Goal: Task Accomplishment & Management: Manage account settings

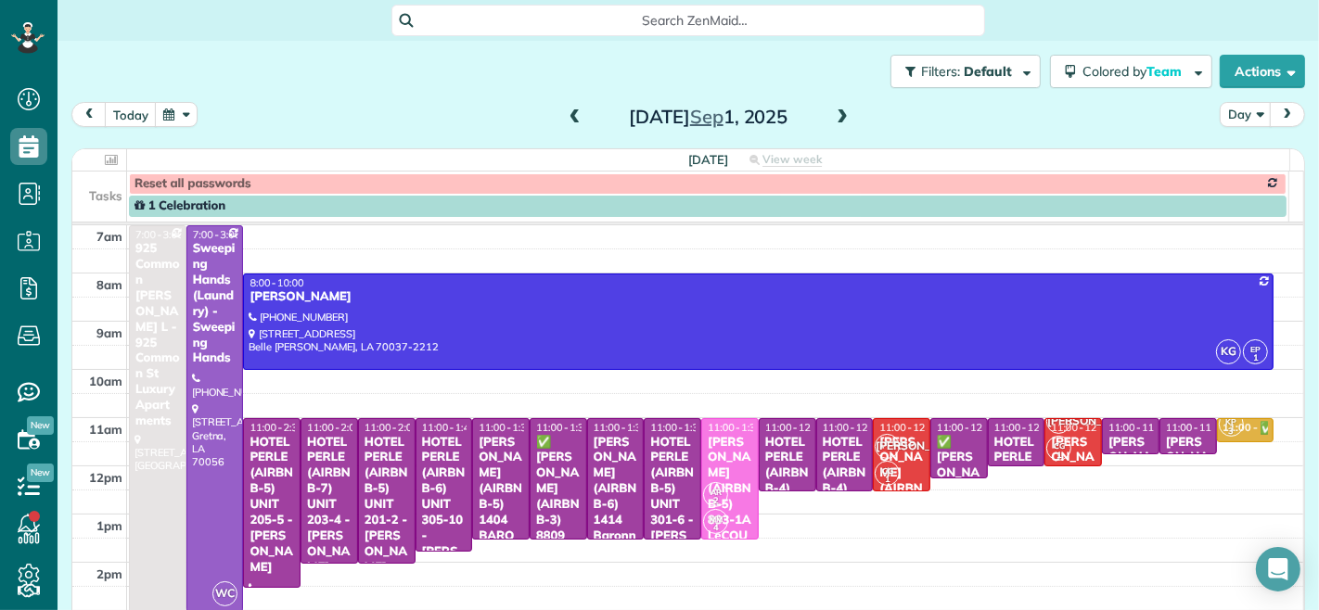
scroll to position [103, 0]
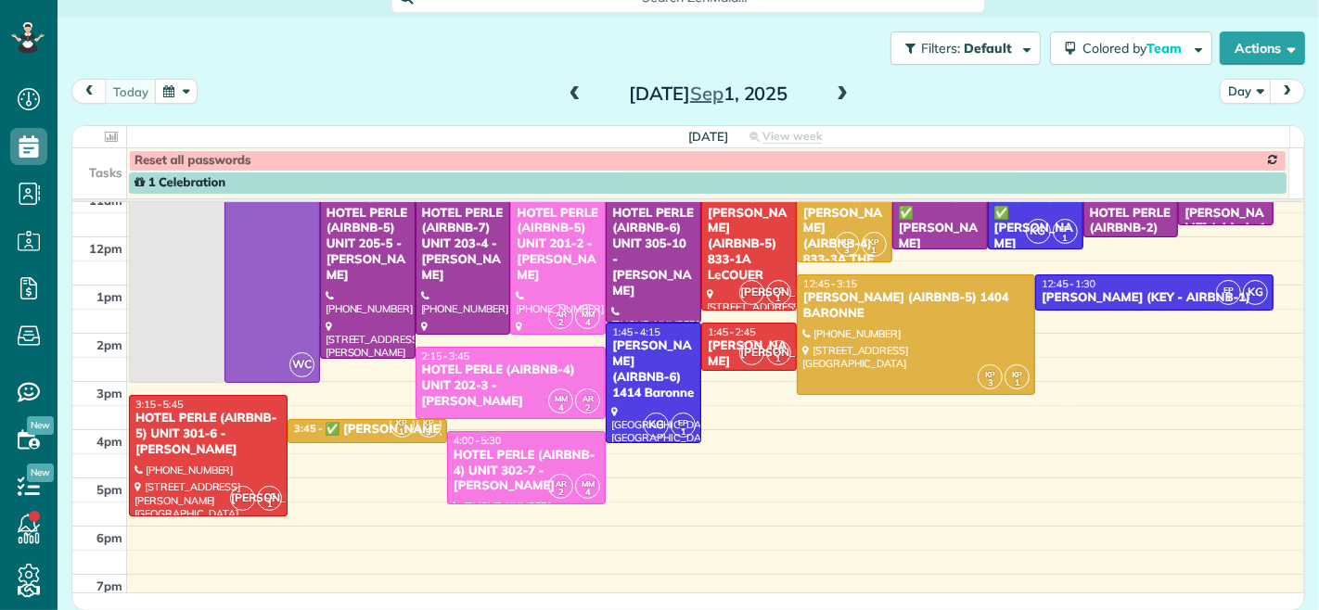
scroll to position [103, 0]
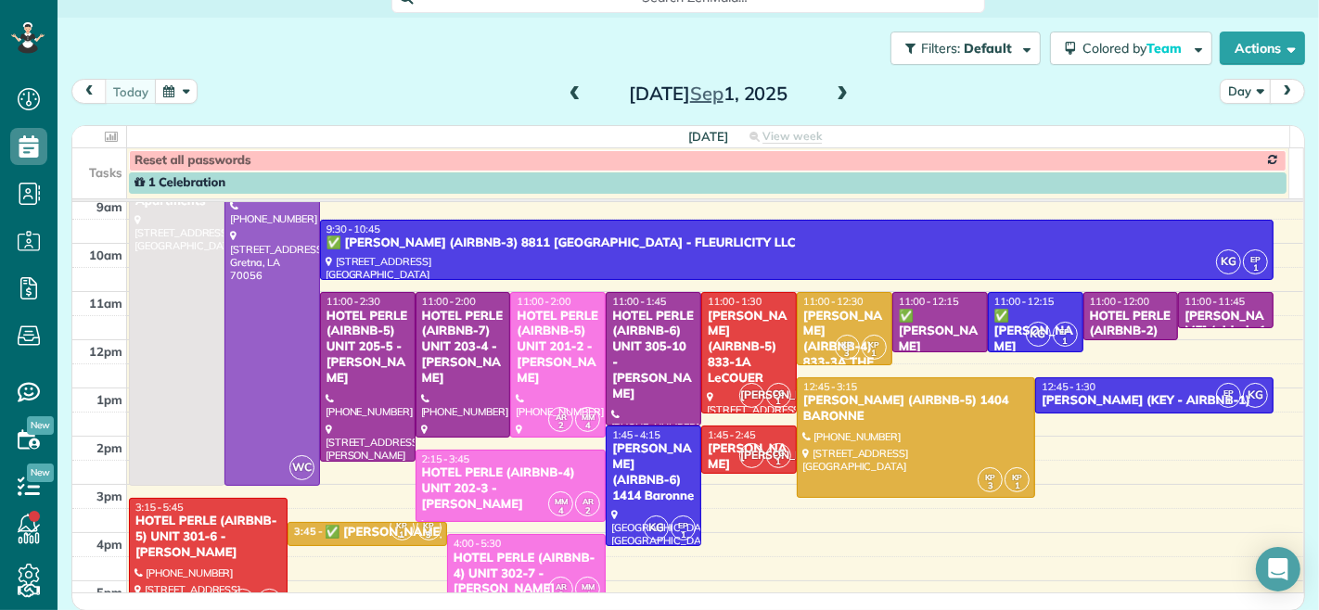
click at [832, 103] on span at bounding box center [842, 95] width 20 height 28
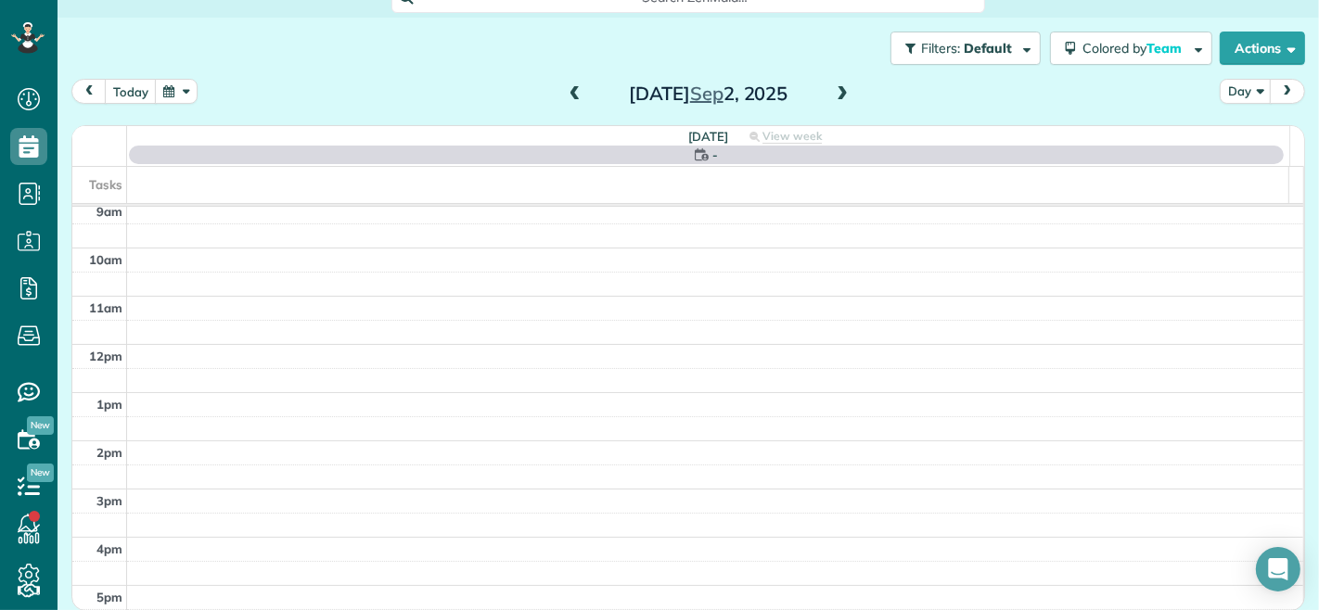
scroll to position [0, 0]
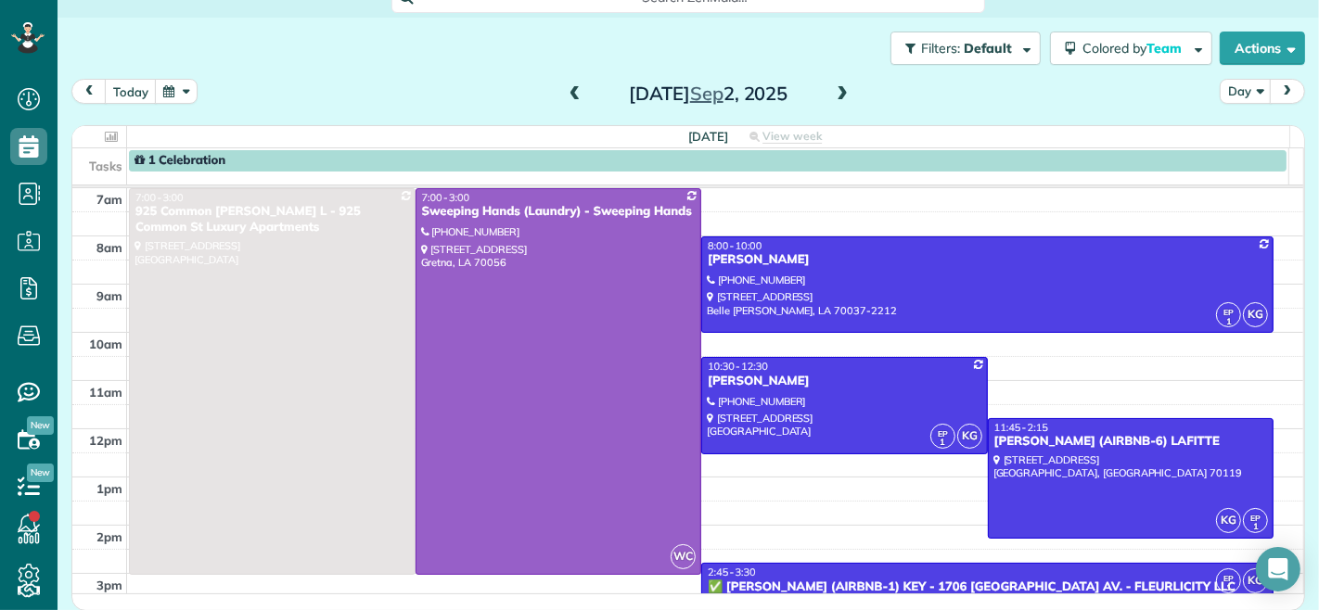
click at [565, 95] on span at bounding box center [575, 94] width 20 height 17
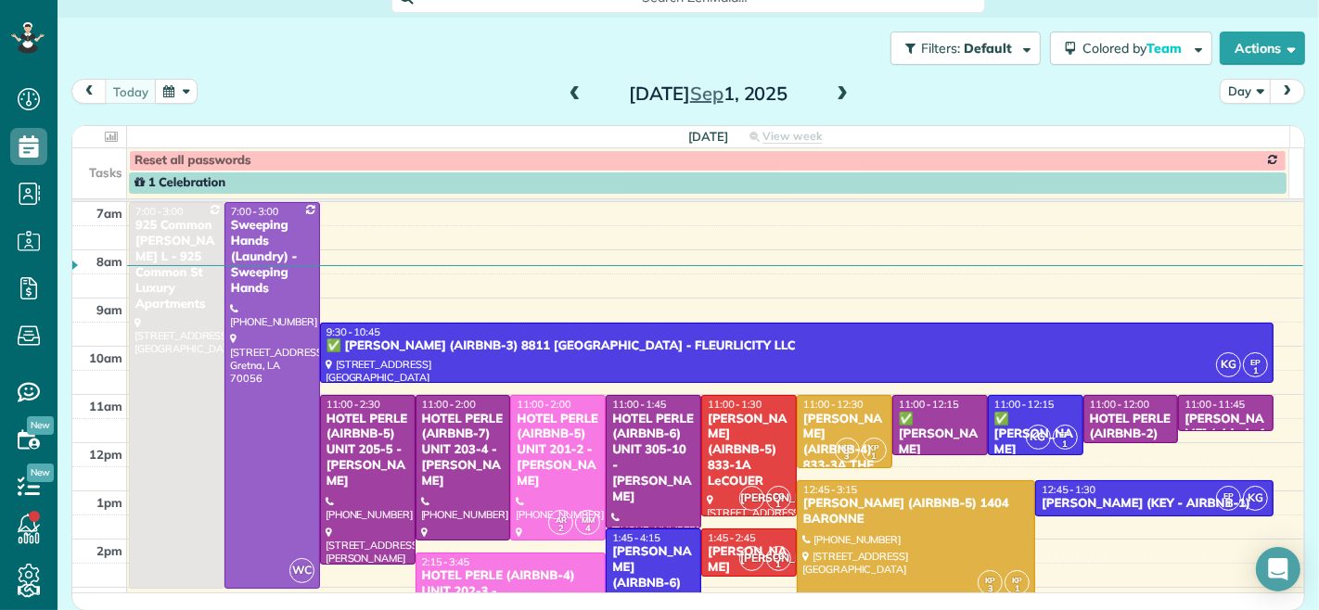
click at [832, 94] on span at bounding box center [842, 94] width 20 height 17
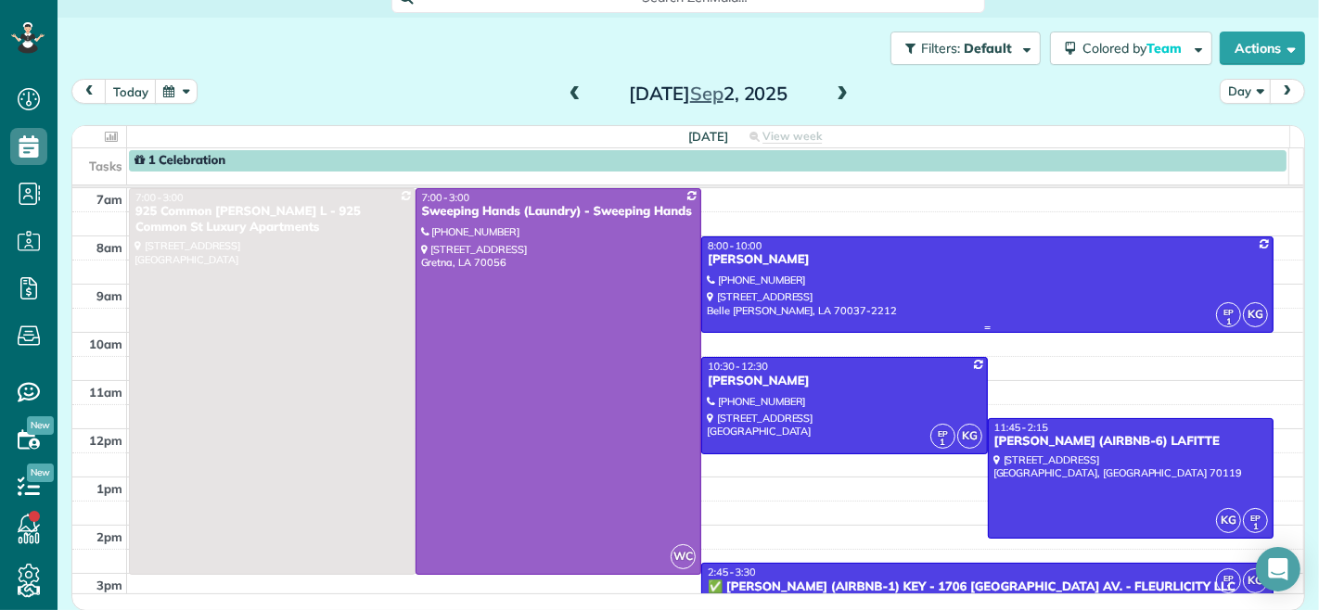
click at [748, 284] on div at bounding box center [987, 284] width 570 height 95
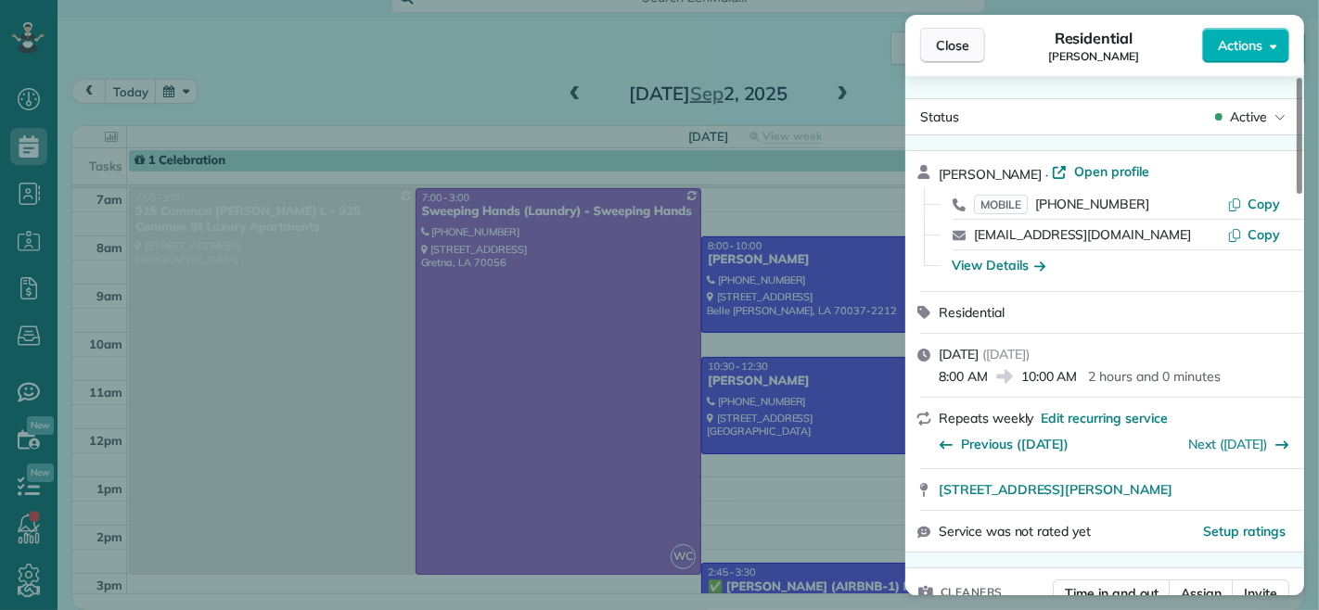
click at [958, 49] on span "Close" at bounding box center [952, 45] width 33 height 19
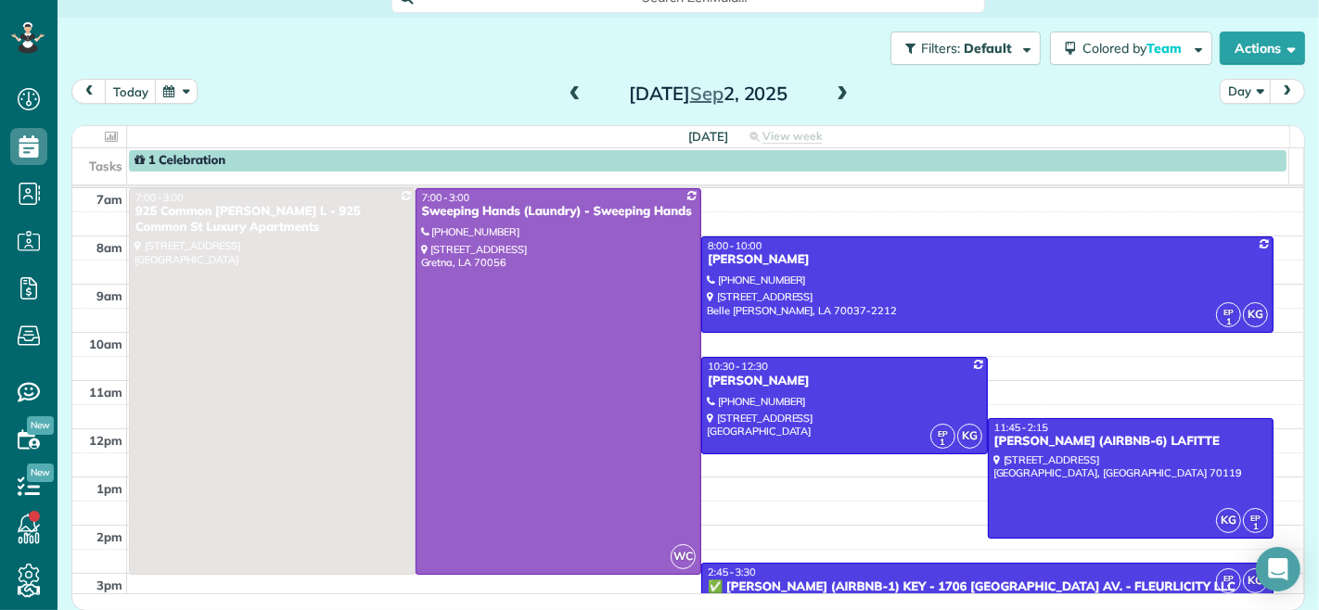
click at [570, 87] on span at bounding box center [575, 94] width 20 height 17
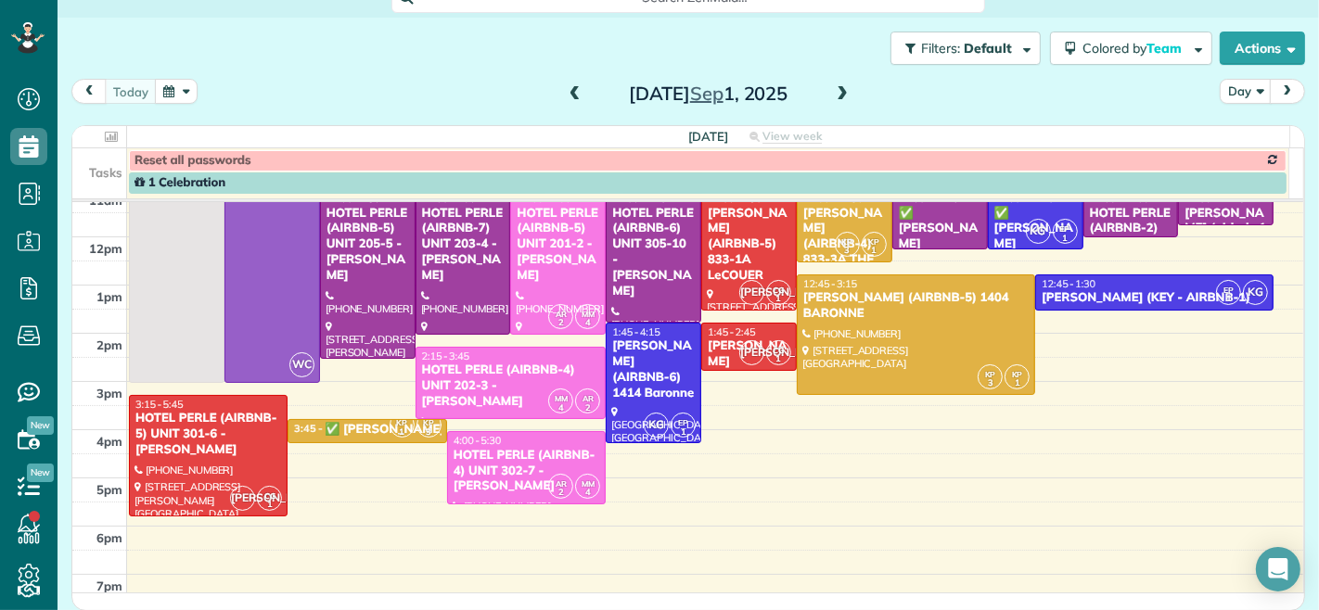
scroll to position [103, 0]
